Goal: Task Accomplishment & Management: Complete application form

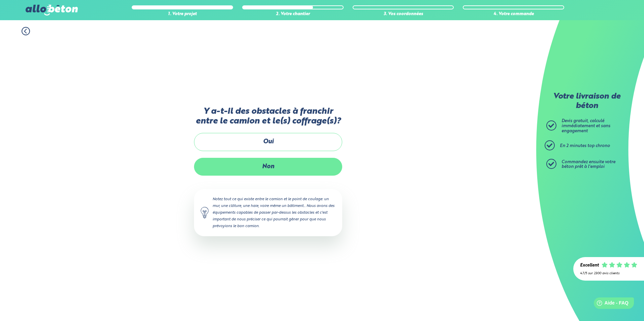
click at [270, 168] on label "Non" at bounding box center [268, 167] width 148 height 18
click at [0, 0] on input "Non" at bounding box center [0, 0] width 0 height 0
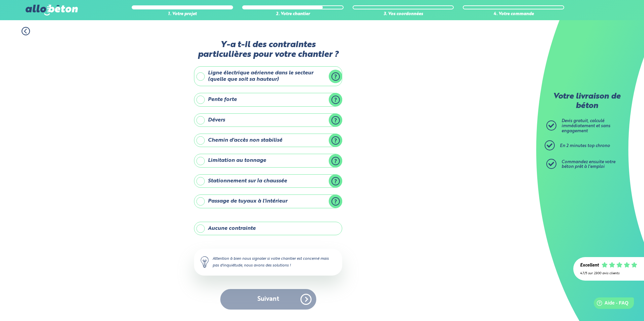
click at [202, 228] on label "Aucune contrainte" at bounding box center [268, 228] width 148 height 13
click at [0, 0] on input "Aucune contrainte" at bounding box center [0, 0] width 0 height 0
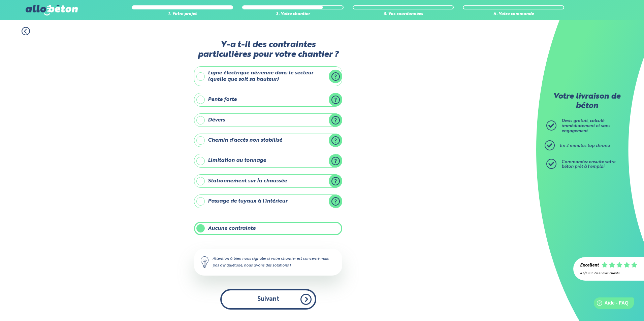
click at [300, 303] on button "Suivant" at bounding box center [268, 299] width 96 height 21
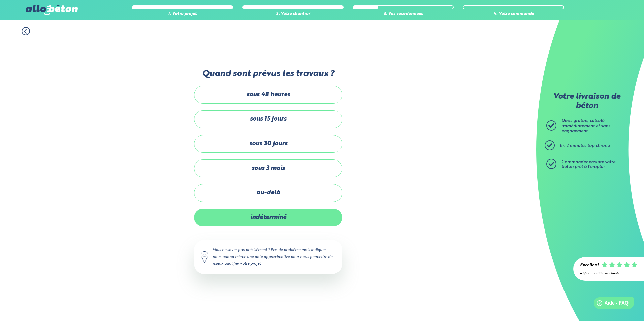
click at [265, 213] on label "indéterminé" at bounding box center [268, 218] width 148 height 18
click at [0, 0] on input "indéterminé" at bounding box center [0, 0] width 0 height 0
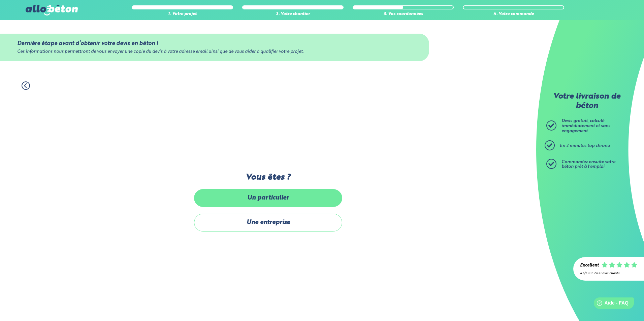
click at [279, 199] on label "Un particulier" at bounding box center [268, 198] width 148 height 18
click at [0, 0] on input "Un particulier" at bounding box center [0, 0] width 0 height 0
